Goal: Browse casually

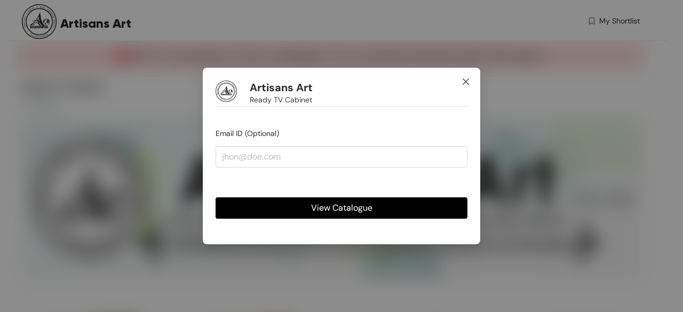
click at [466, 81] on icon "close" at bounding box center [465, 81] width 9 height 9
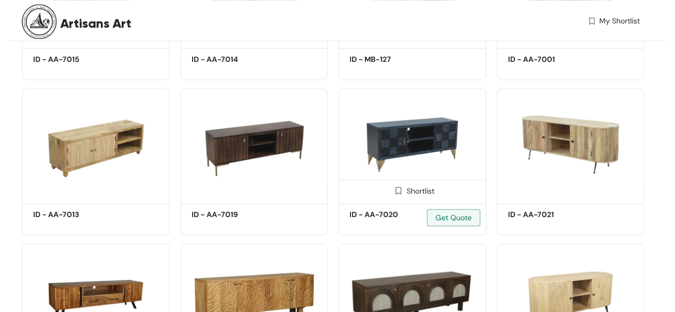
scroll to position [498, 0]
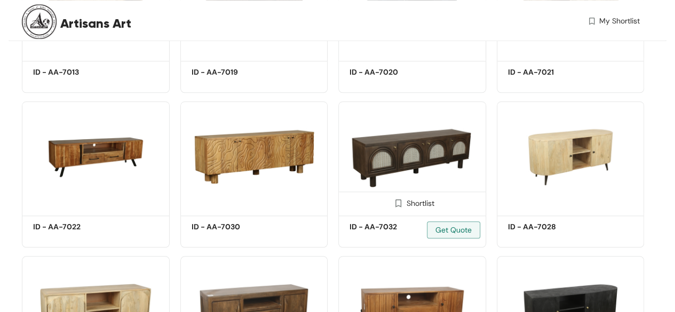
click at [420, 160] on img at bounding box center [412, 156] width 148 height 111
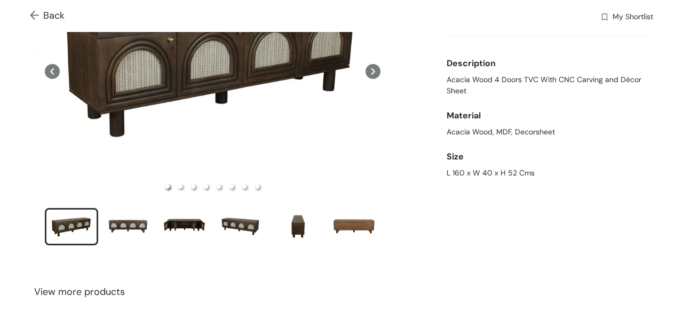
scroll to position [142, 0]
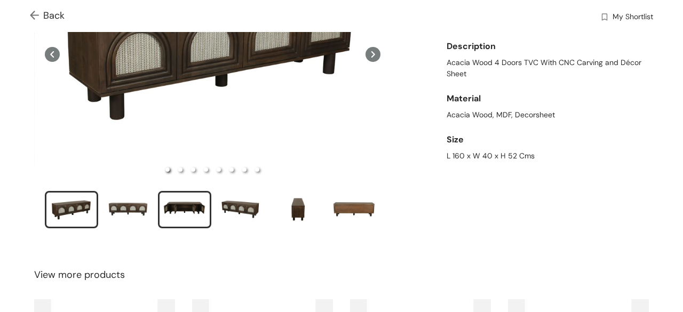
click at [177, 205] on div "slide item 3" at bounding box center [185, 210] width 48 height 32
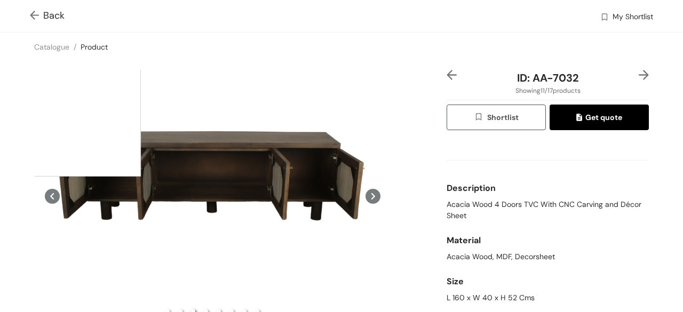
scroll to position [71, 0]
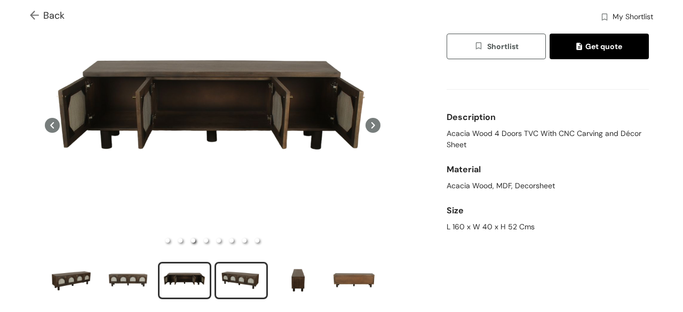
click at [244, 274] on div "slide item 4" at bounding box center [241, 281] width 48 height 32
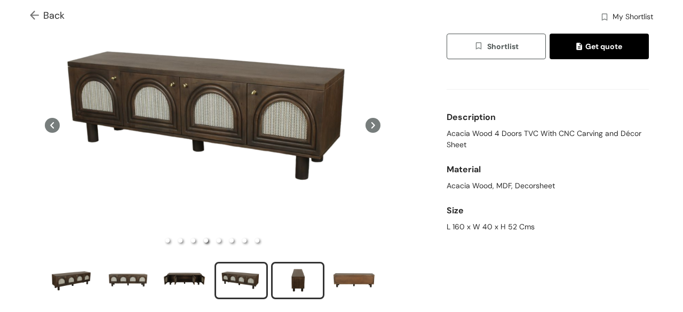
click at [285, 276] on div "slide item 5" at bounding box center [298, 281] width 48 height 32
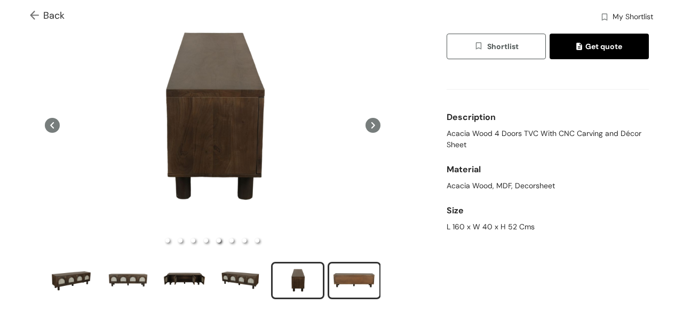
click at [351, 275] on div "slide item 6" at bounding box center [354, 281] width 48 height 32
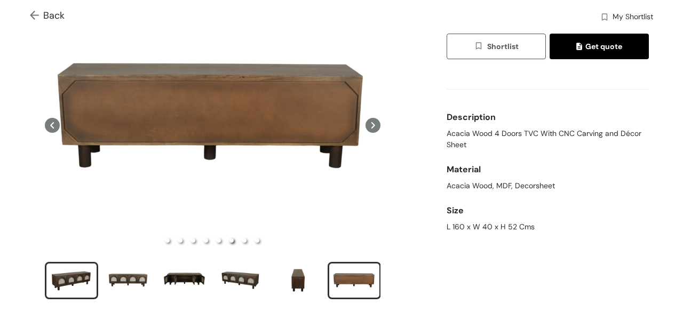
click at [76, 277] on div "slide item 1" at bounding box center [71, 281] width 48 height 32
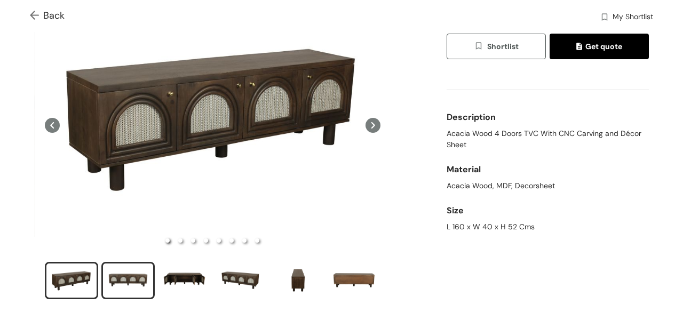
click at [106, 276] on div "slide item 2" at bounding box center [128, 281] width 48 height 32
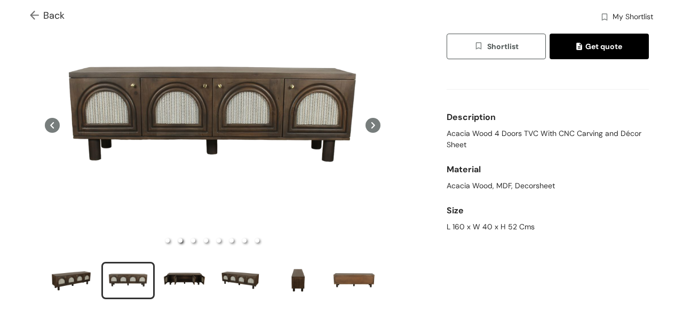
click at [142, 276] on div "slide item 2" at bounding box center [128, 281] width 48 height 32
click at [198, 277] on div "slide item 3" at bounding box center [185, 281] width 48 height 32
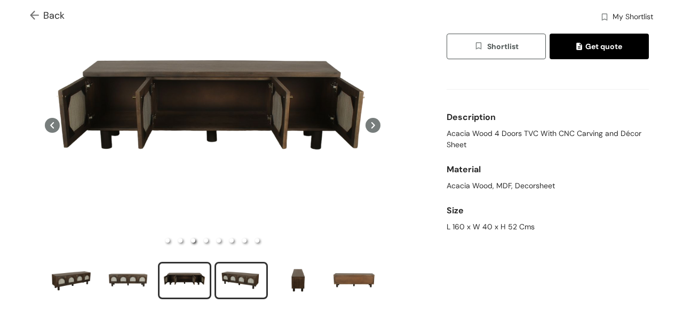
click at [237, 275] on div "slide item 4" at bounding box center [241, 281] width 48 height 32
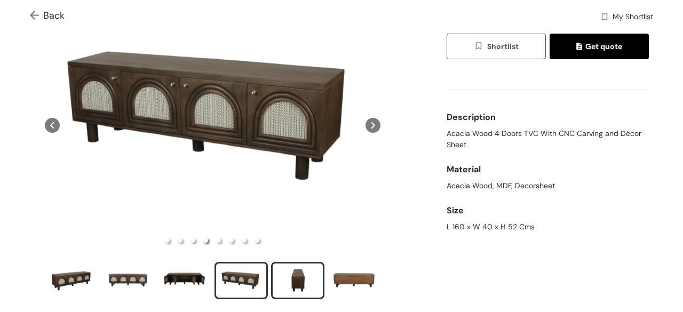
click at [289, 274] on div "slide item 5" at bounding box center [298, 281] width 48 height 32
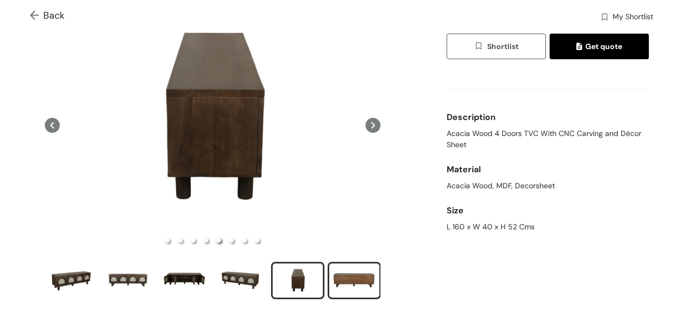
click at [349, 274] on div "slide item 6" at bounding box center [354, 281] width 48 height 32
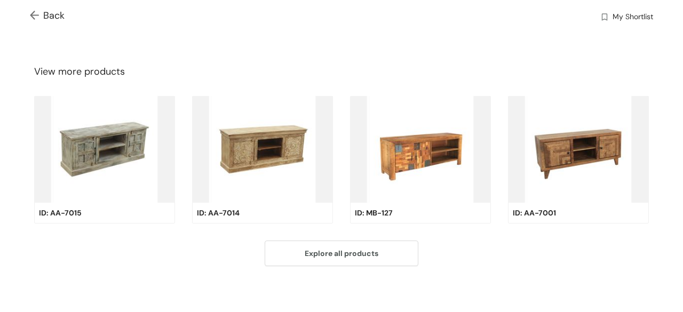
scroll to position [268, 0]
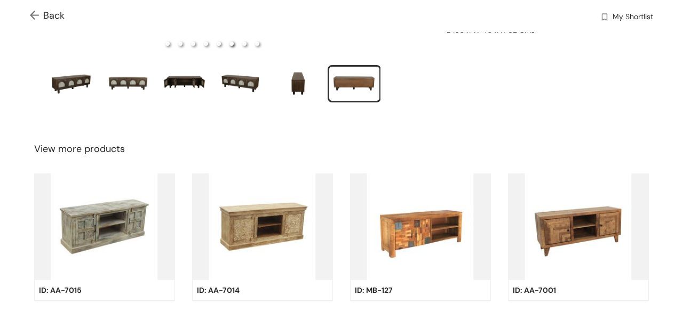
click at [0, 0] on div at bounding box center [0, 0] width 0 height 0
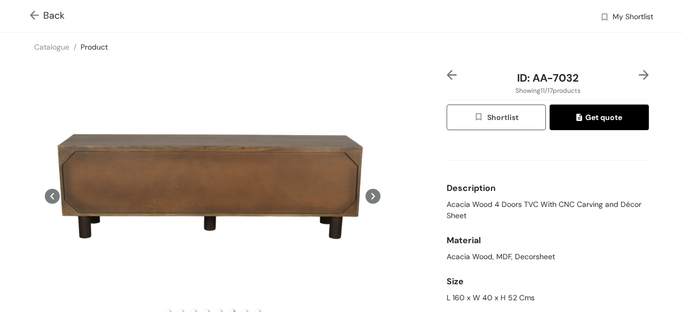
scroll to position [71, 0]
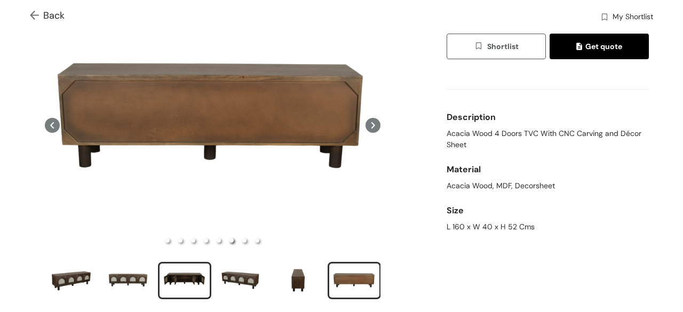
click at [185, 274] on div "slide item 3" at bounding box center [185, 281] width 48 height 32
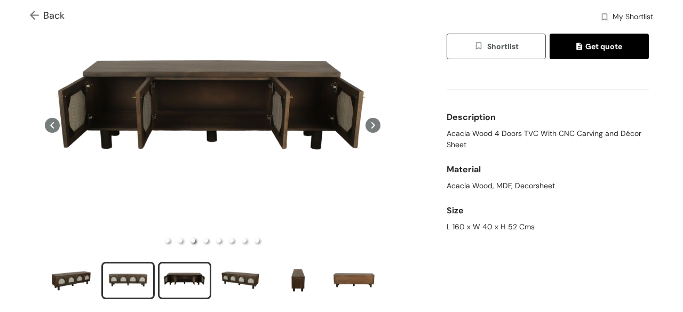
click at [129, 277] on div "slide item 2" at bounding box center [128, 281] width 48 height 32
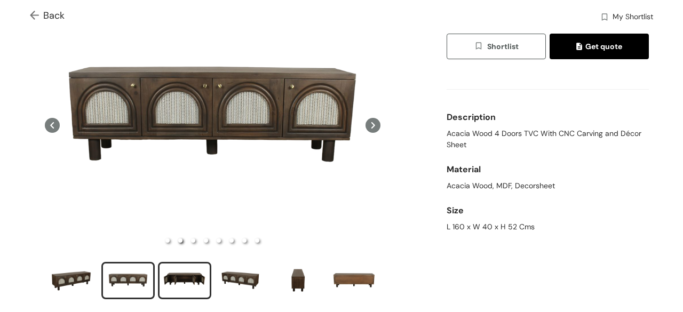
click at [178, 284] on div "slide item 3" at bounding box center [185, 281] width 48 height 32
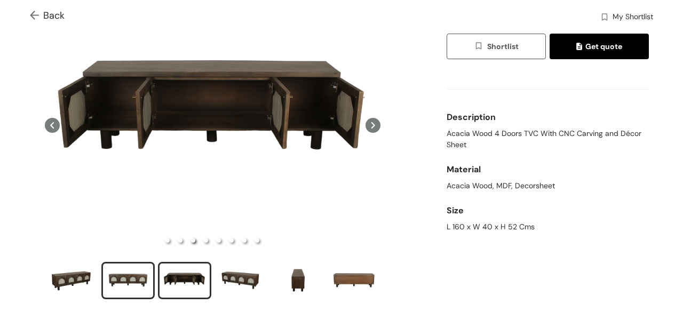
click at [115, 277] on div "slide item 2" at bounding box center [128, 281] width 48 height 32
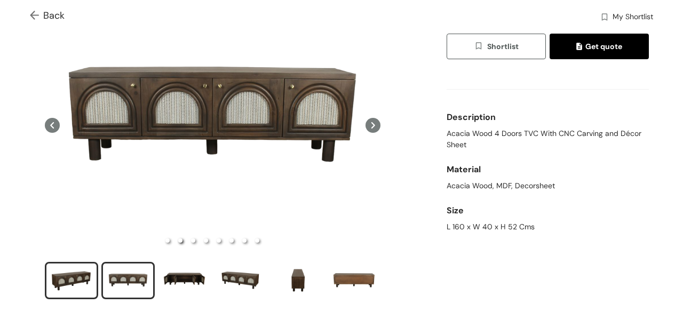
click at [68, 276] on div "slide item 1" at bounding box center [71, 281] width 48 height 32
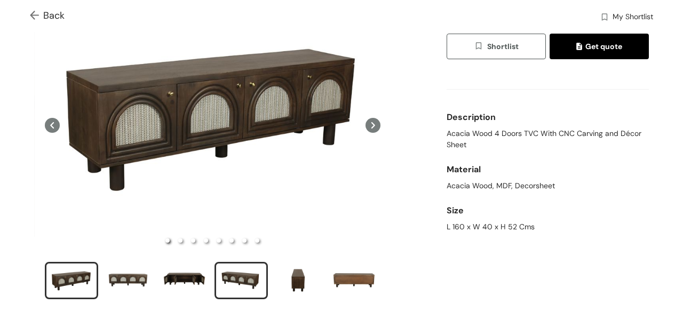
click at [248, 276] on div "slide item 4" at bounding box center [241, 281] width 48 height 32
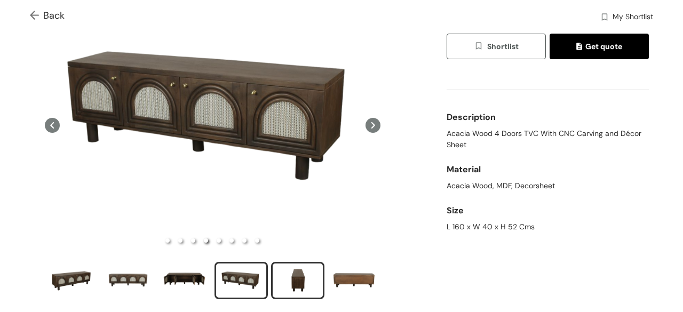
click at [280, 276] on div "slide item 5" at bounding box center [298, 281] width 48 height 32
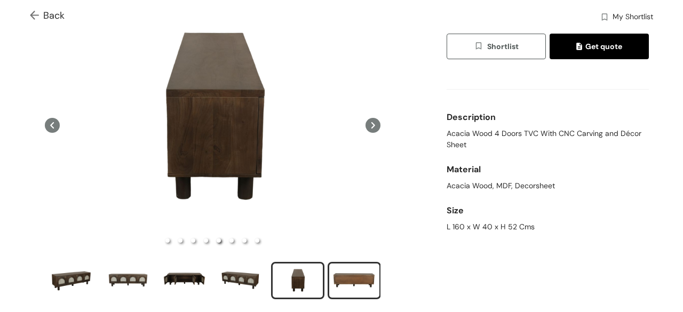
click at [338, 275] on div "slide item 6" at bounding box center [354, 281] width 48 height 32
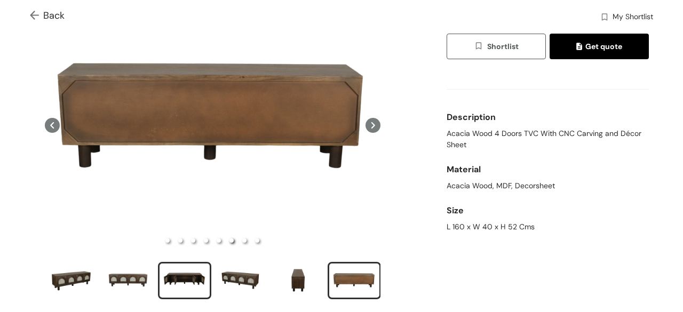
click at [172, 278] on div "slide item 3" at bounding box center [185, 281] width 48 height 32
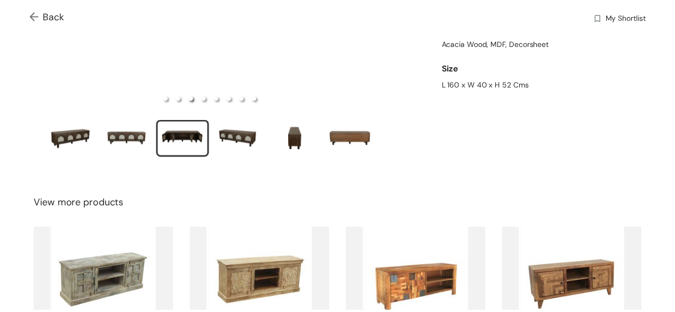
scroll to position [0, 0]
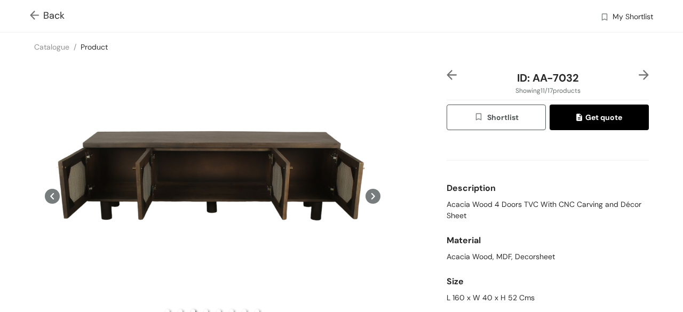
click at [33, 14] on img at bounding box center [36, 16] width 13 height 11
